Goal: Task Accomplishment & Management: Use online tool/utility

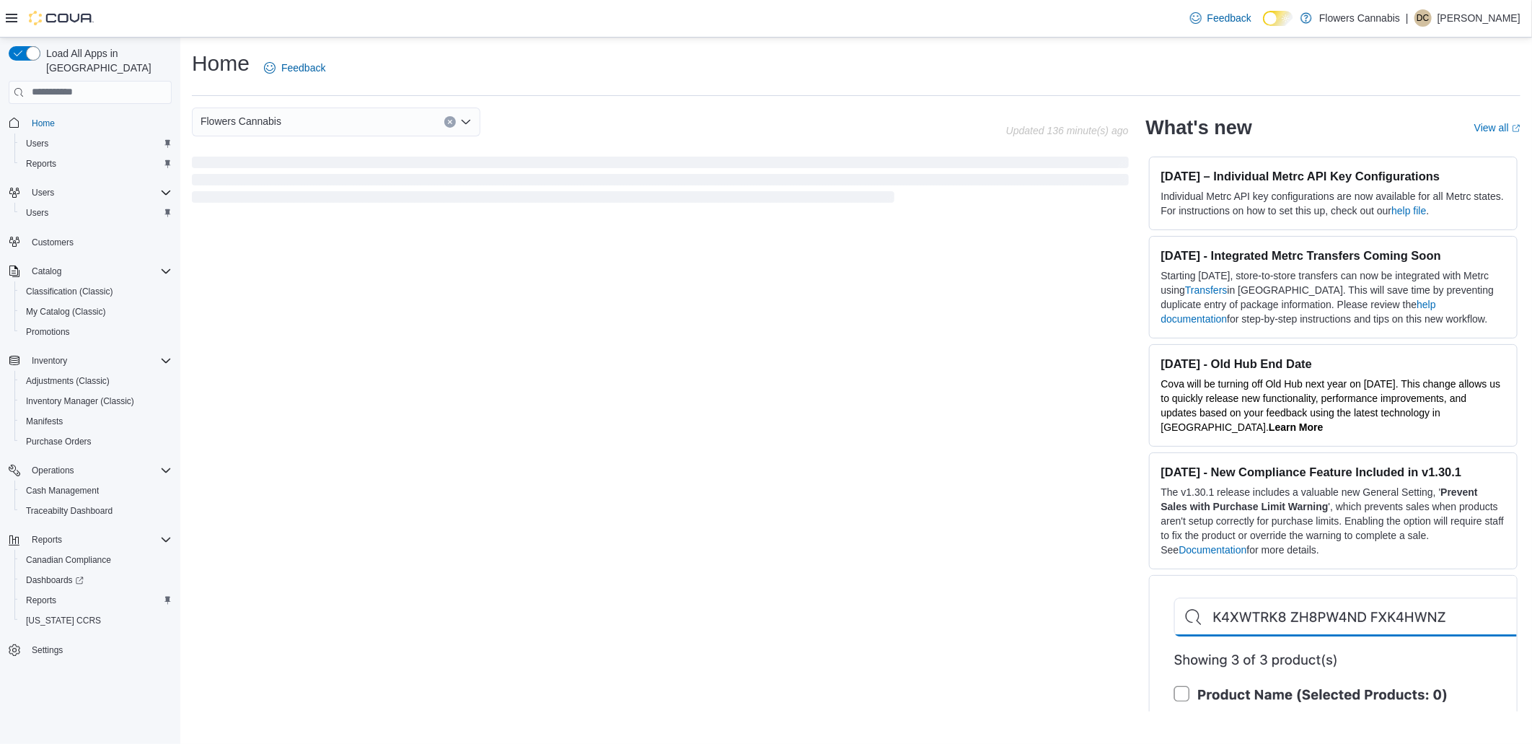
click at [52, 113] on button "Home" at bounding box center [90, 123] width 175 height 21
click at [43, 118] on span "Home" at bounding box center [43, 124] width 23 height 12
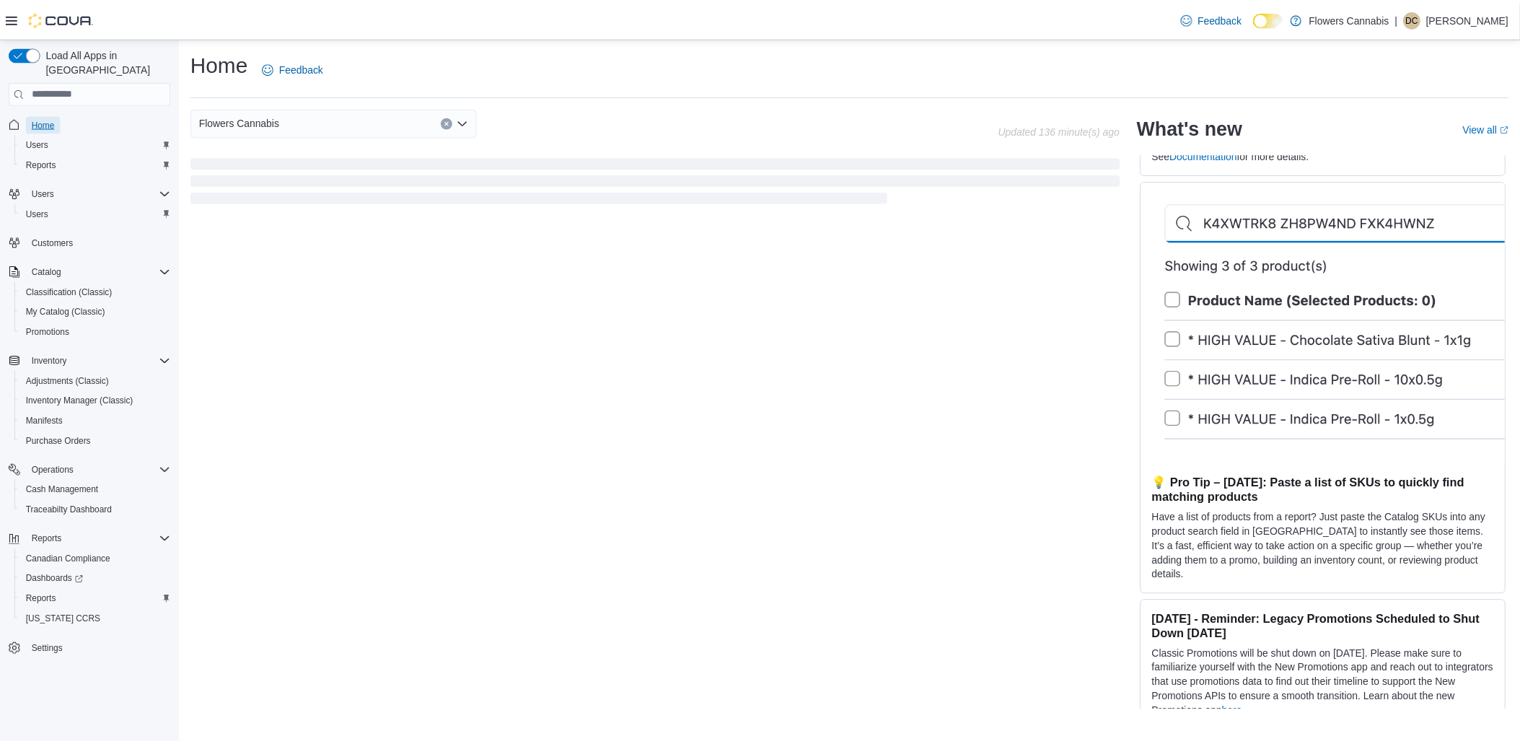
scroll to position [400, 0]
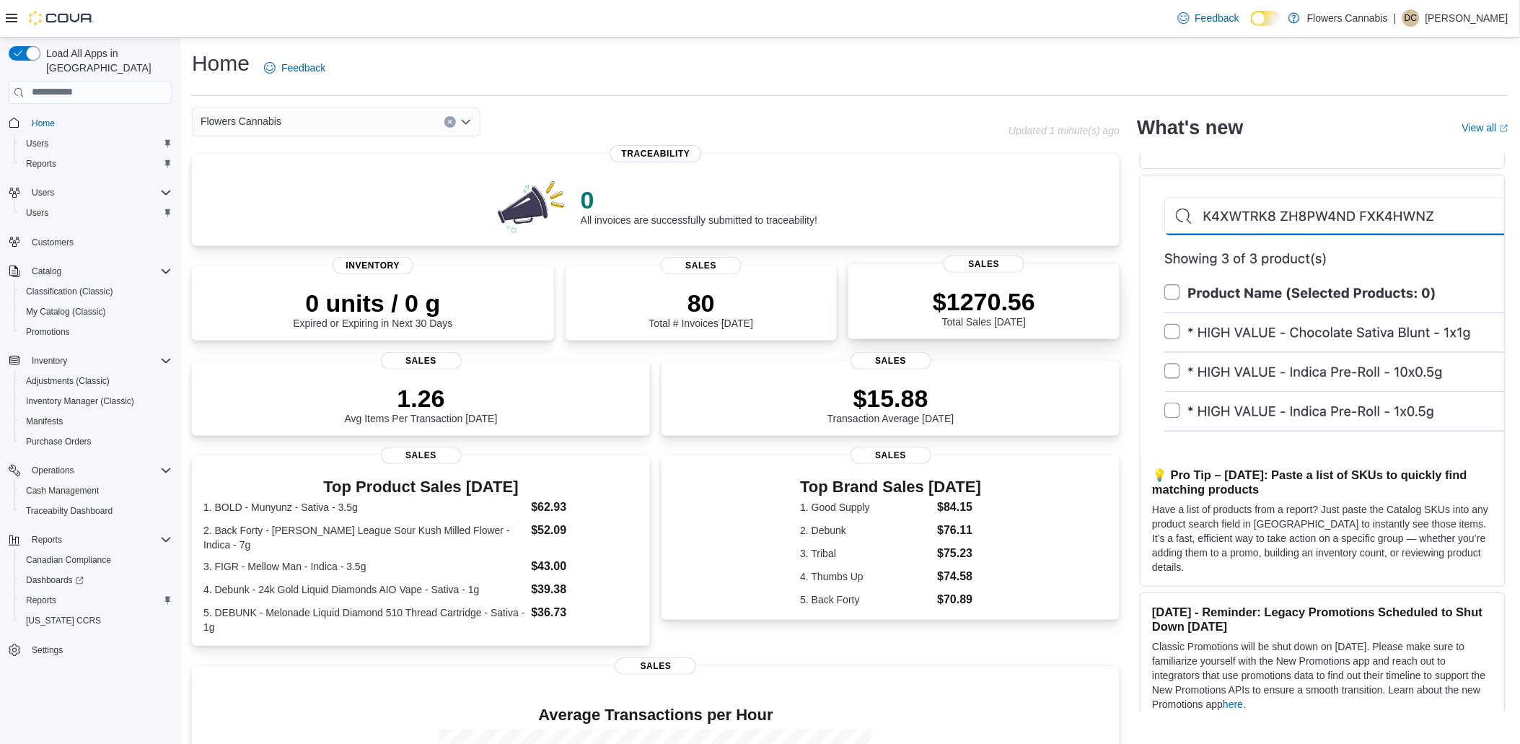
click at [1029, 284] on div "$1270.56 Total Sales [DATE]" at bounding box center [984, 304] width 248 height 46
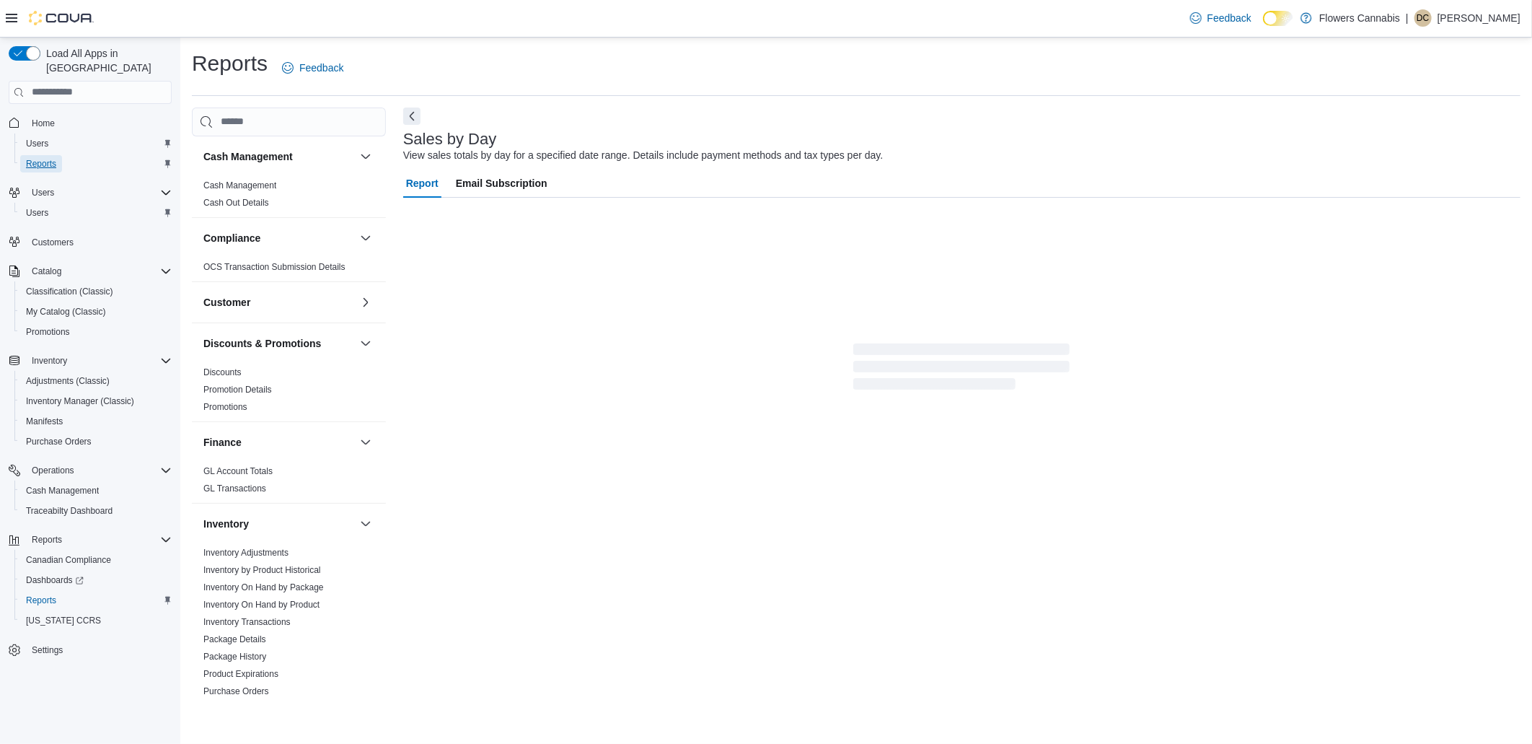
click at [38, 158] on span "Reports" at bounding box center [41, 164] width 30 height 12
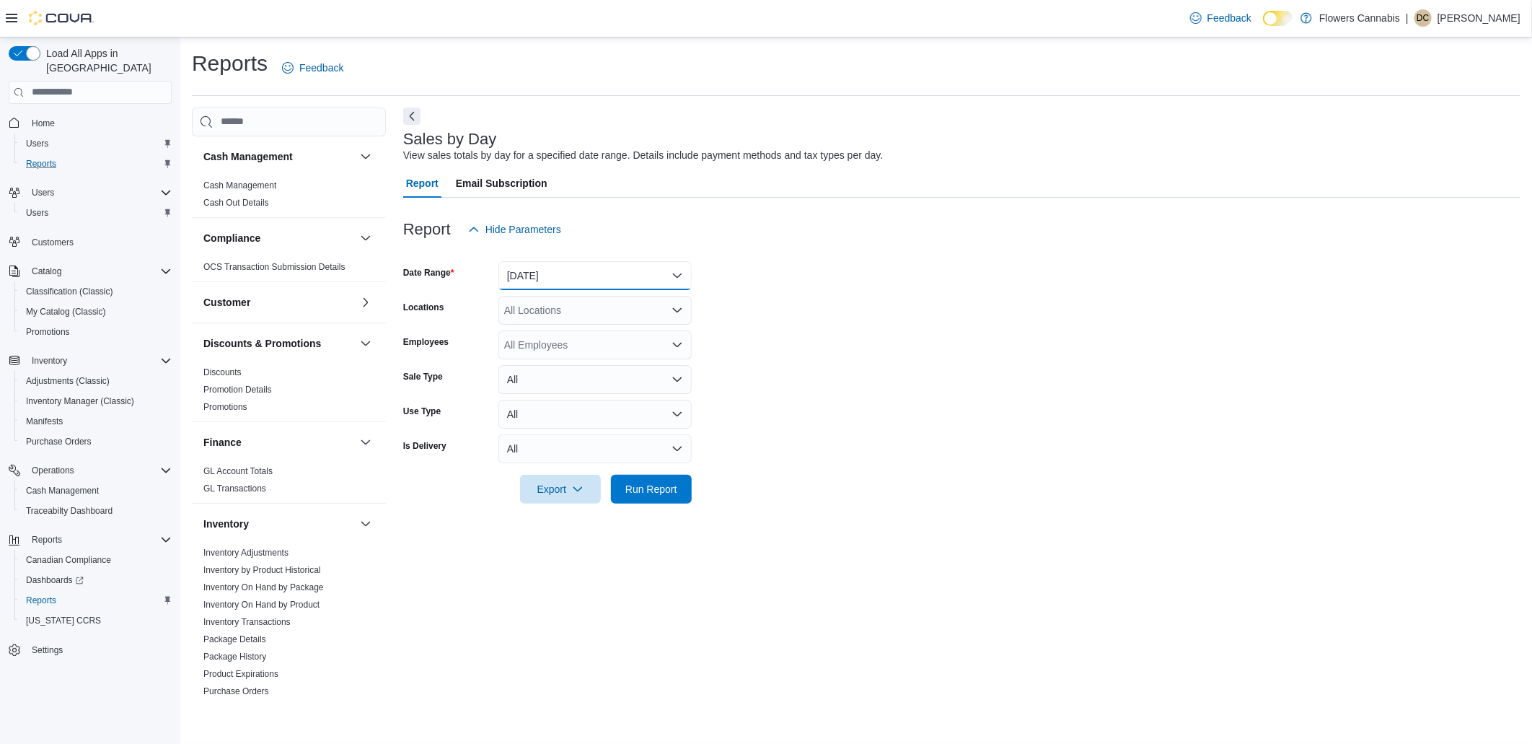
click at [602, 268] on button "Yesterday" at bounding box center [594, 275] width 193 height 29
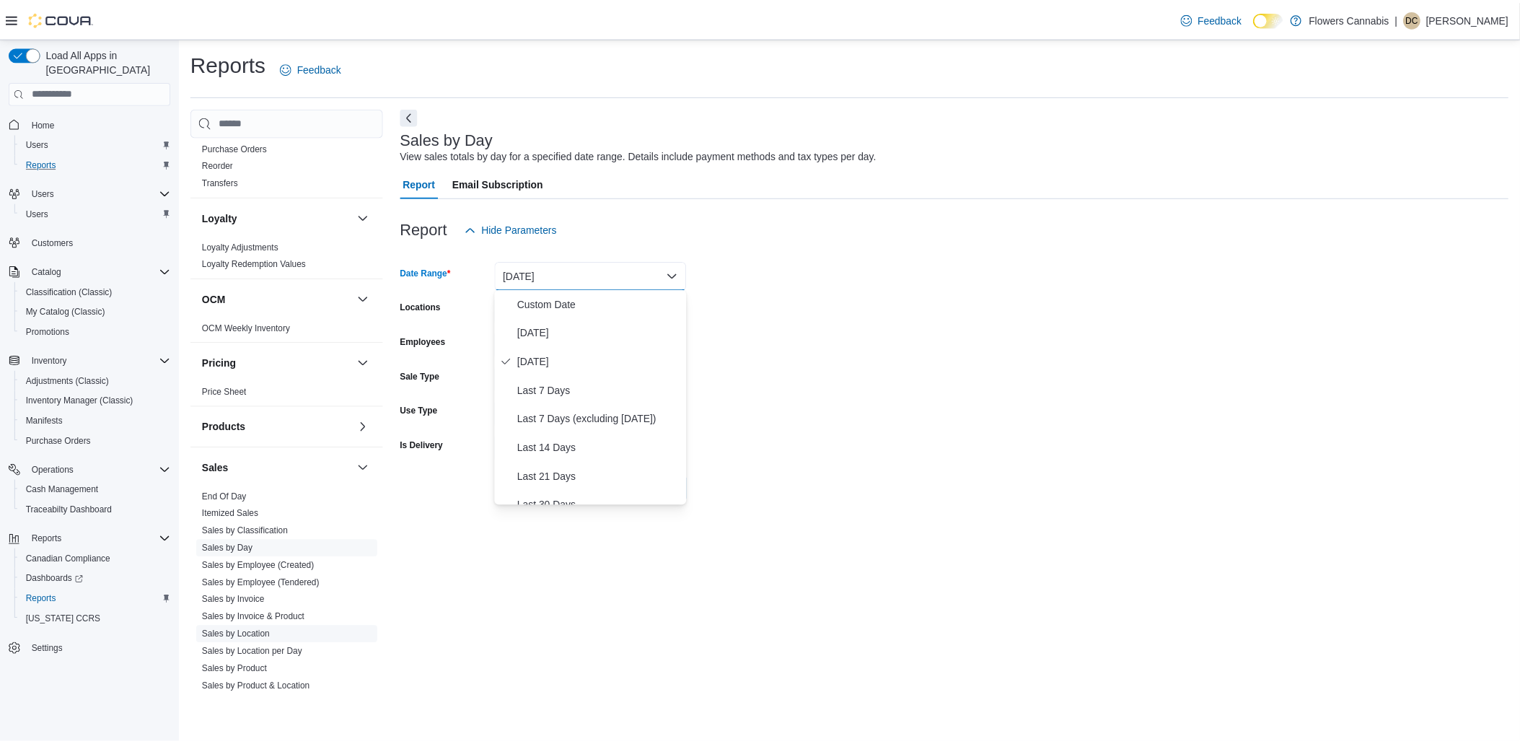
scroll to position [683, 0]
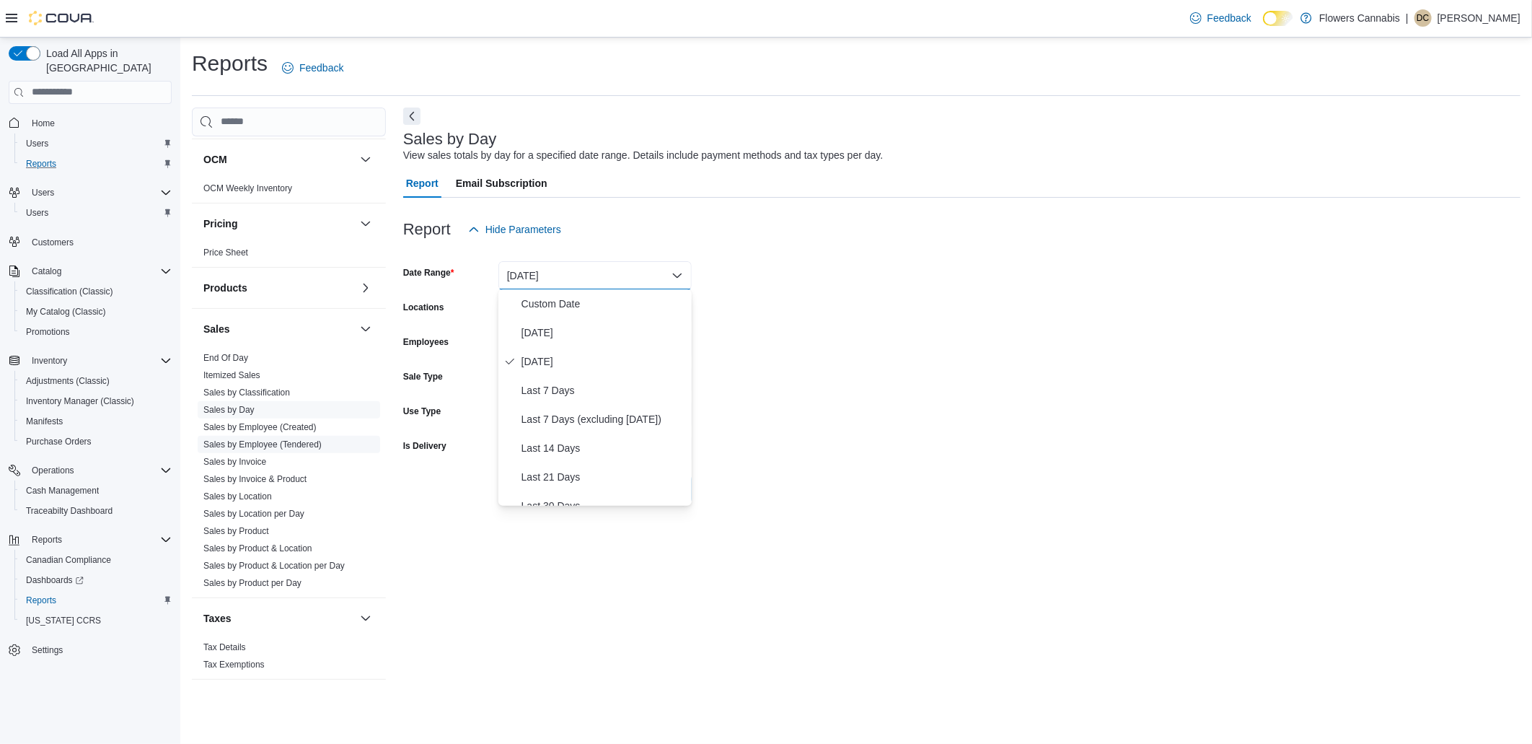
click at [298, 444] on link "Sales by Employee (Tendered)" at bounding box center [262, 444] width 118 height 10
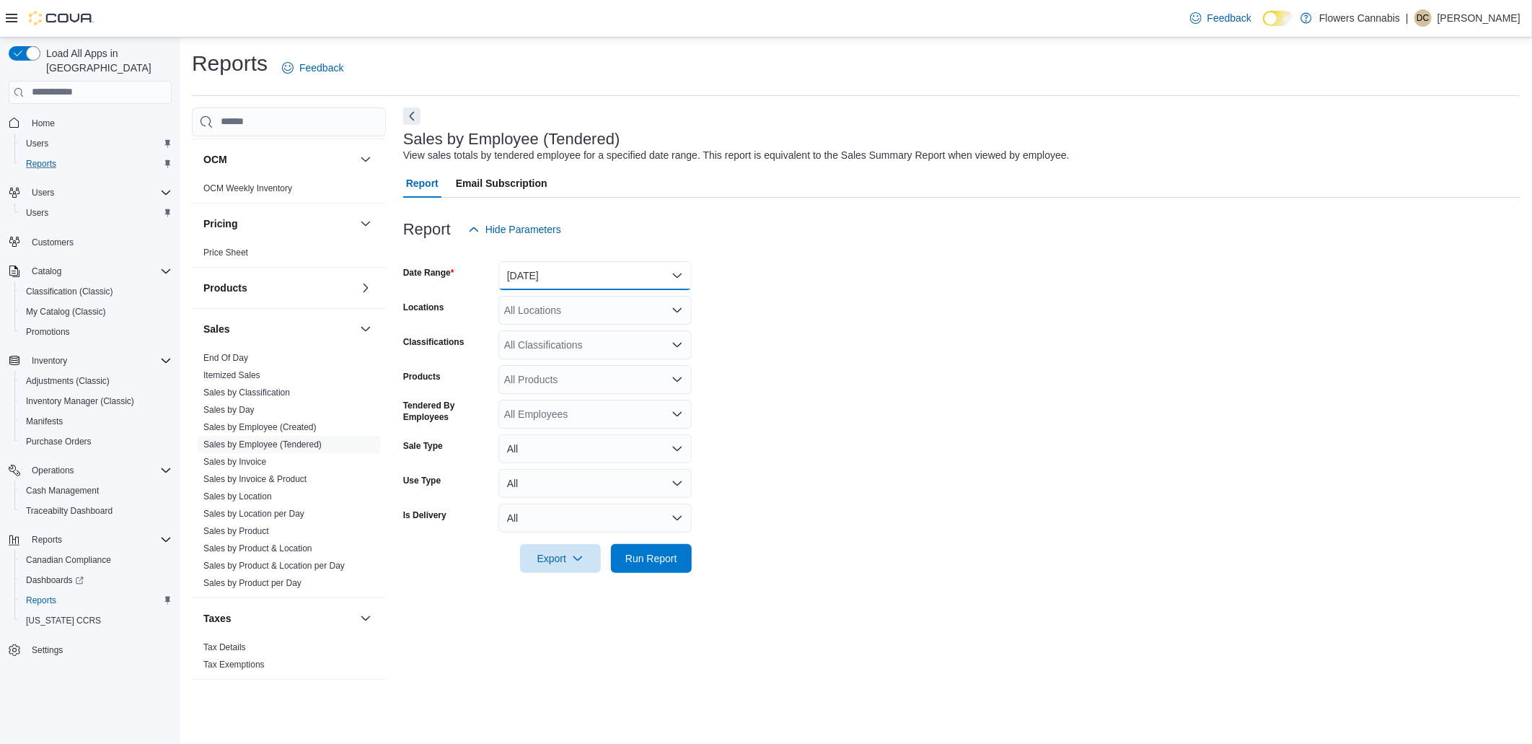
click at [671, 270] on button "Yesterday" at bounding box center [594, 275] width 193 height 29
click at [550, 342] on button "Today" at bounding box center [594, 332] width 193 height 29
click at [672, 550] on span "Run Report" at bounding box center [651, 557] width 63 height 29
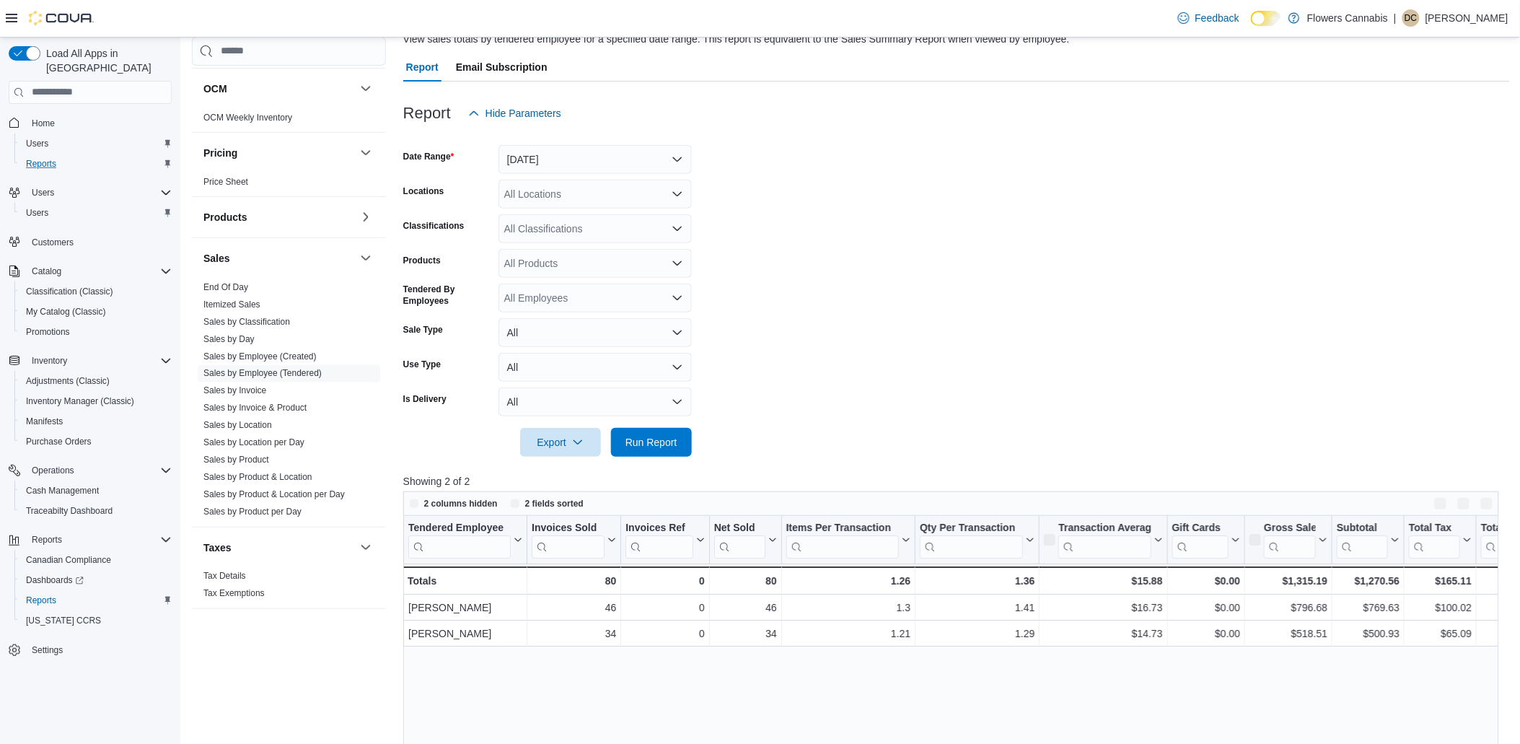
scroll to position [240, 0]
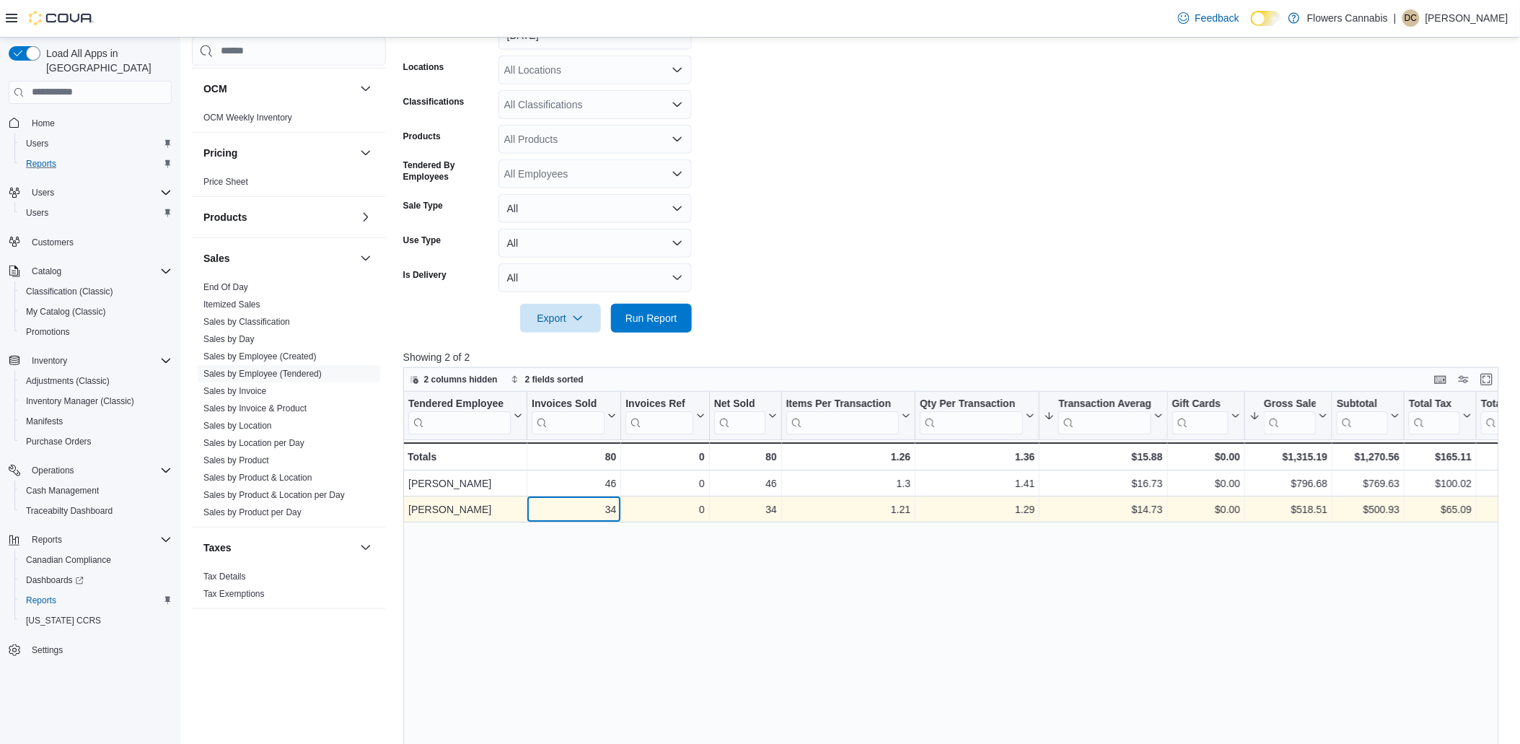
click at [578, 512] on div "34" at bounding box center [574, 509] width 84 height 17
click at [1300, 516] on div "$518.51" at bounding box center [1288, 509] width 78 height 17
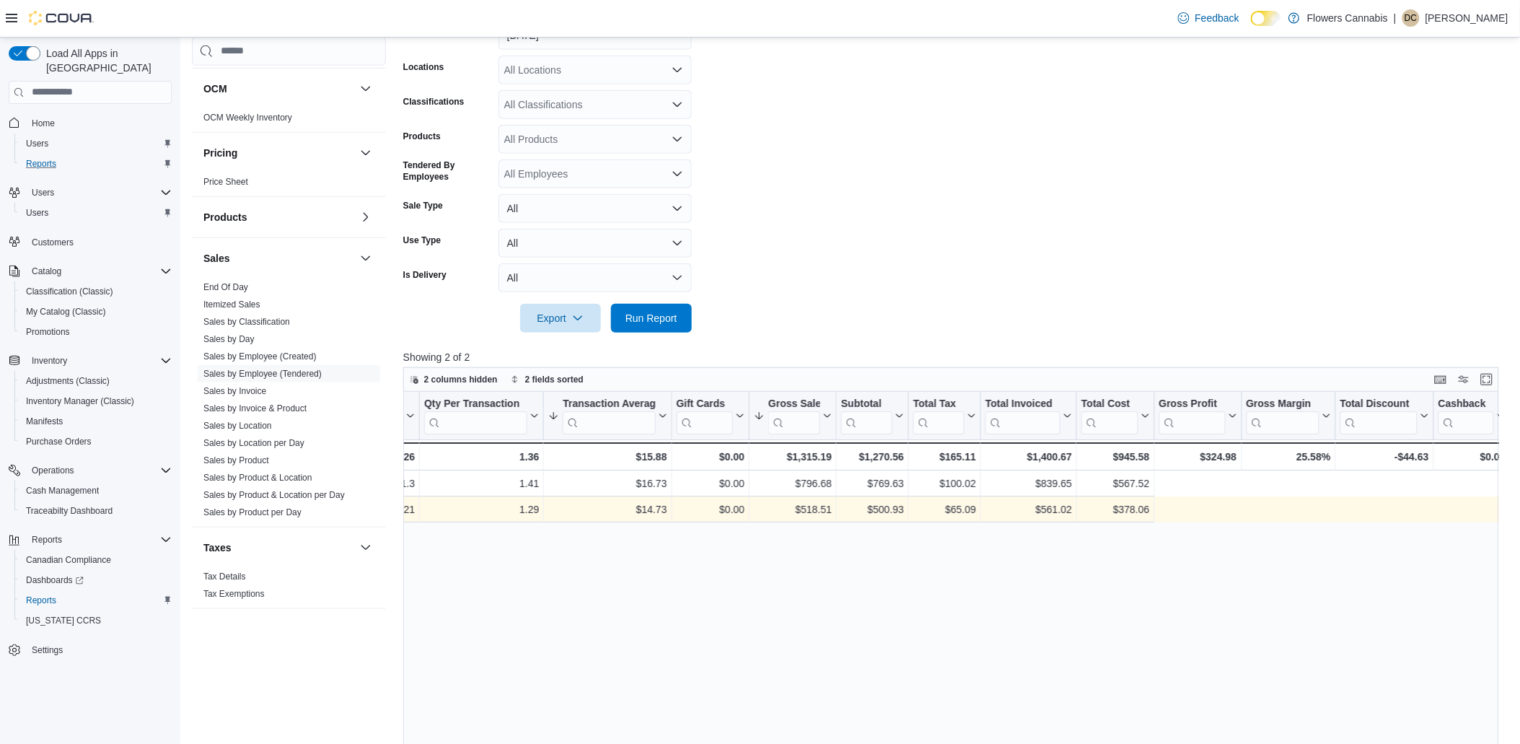
scroll to position [0, 0]
